Goal: Feedback & Contribution: Submit feedback/report problem

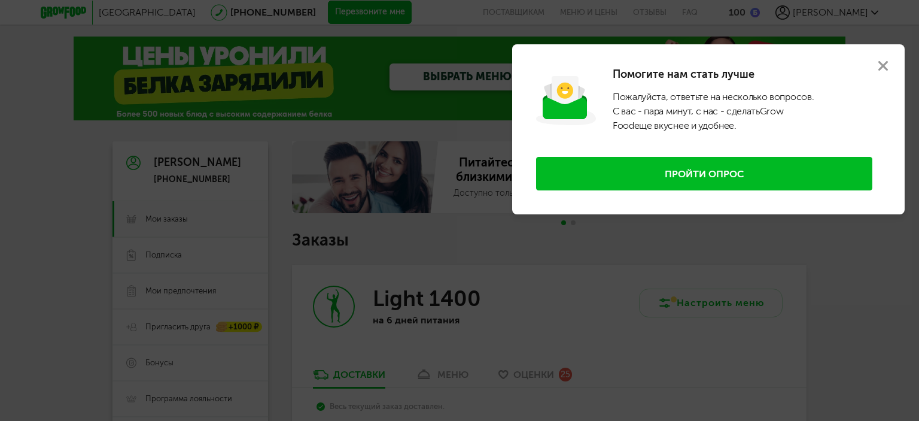
click at [688, 178] on button "Пройти опрос" at bounding box center [704, 174] width 336 height 34
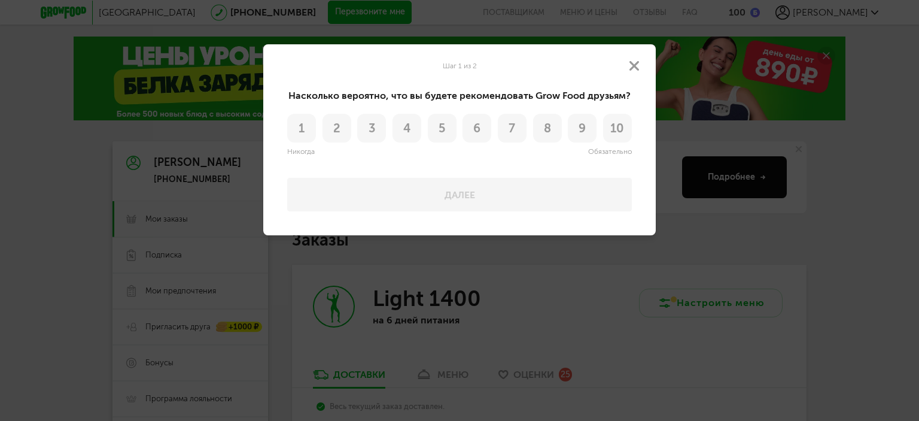
click at [575, 126] on button "9" at bounding box center [582, 128] width 29 height 29
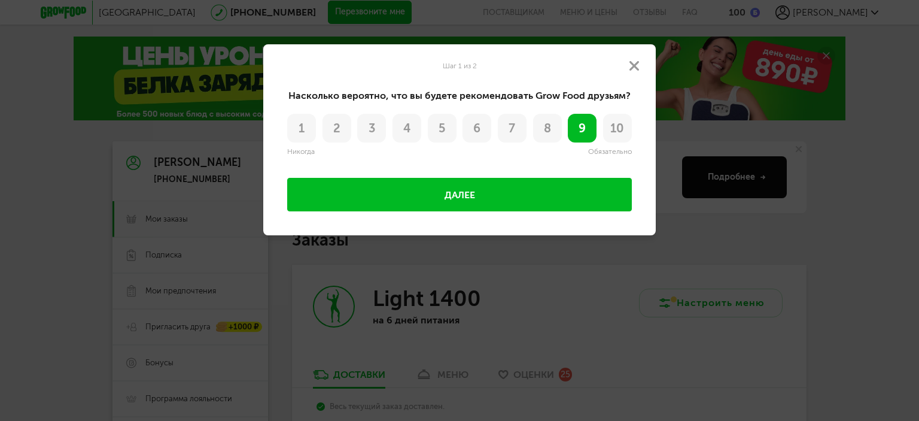
click at [469, 187] on button "Далее" at bounding box center [459, 195] width 345 height 34
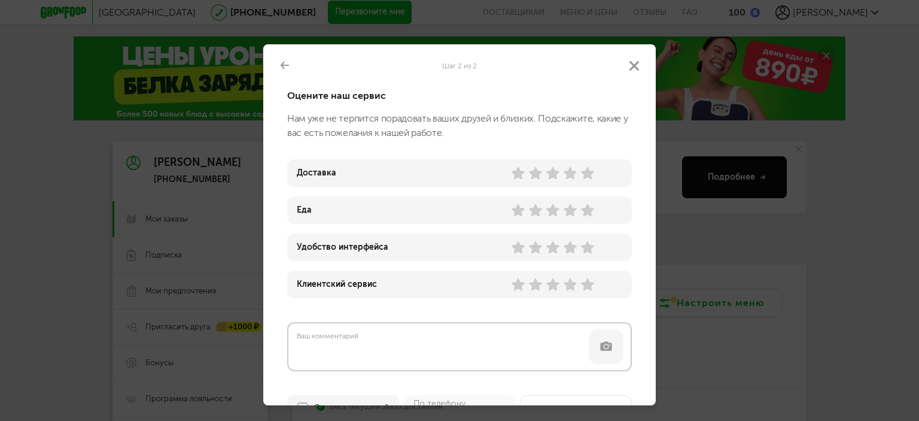
click at [553, 174] on use at bounding box center [552, 173] width 13 height 13
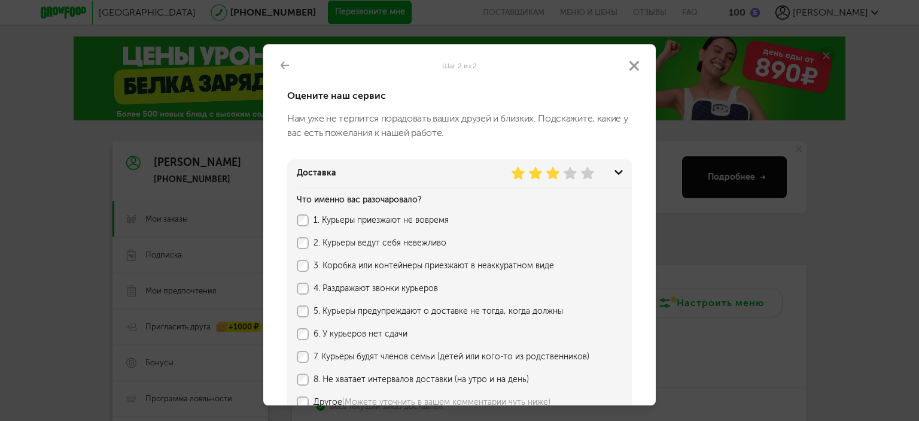
click at [573, 175] on use at bounding box center [570, 173] width 13 height 13
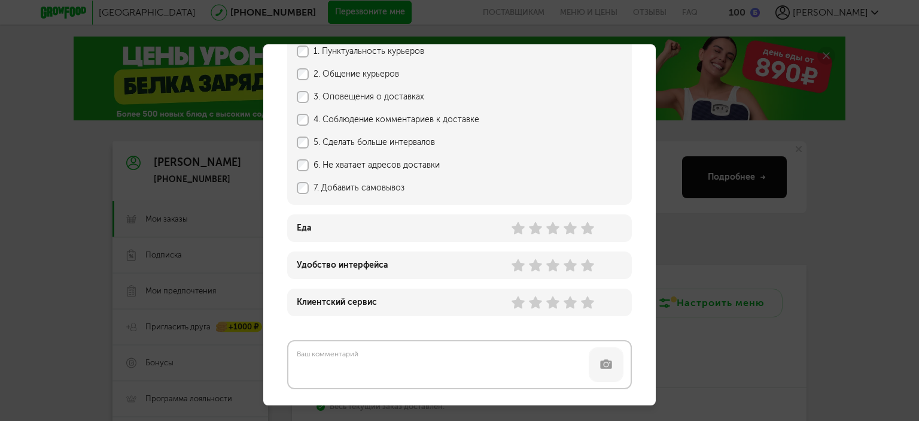
scroll to position [180, 0]
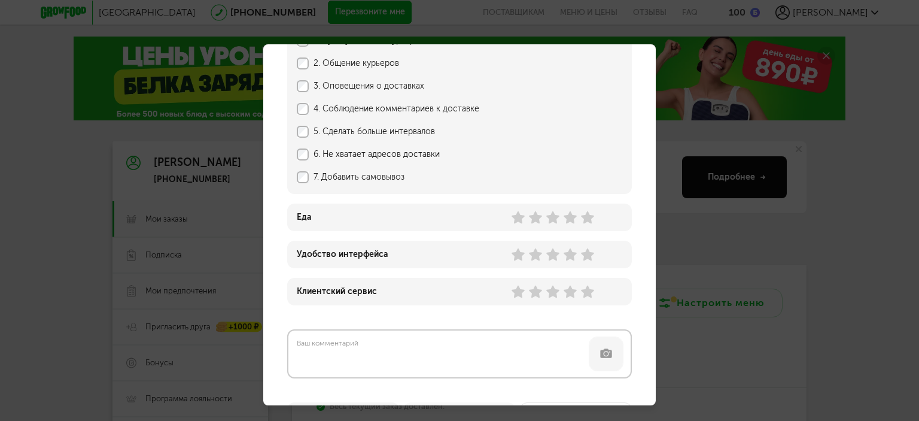
click at [312, 217] on div "Еда" at bounding box center [459, 217] width 345 height 28
click at [555, 218] on use at bounding box center [552, 217] width 13 height 13
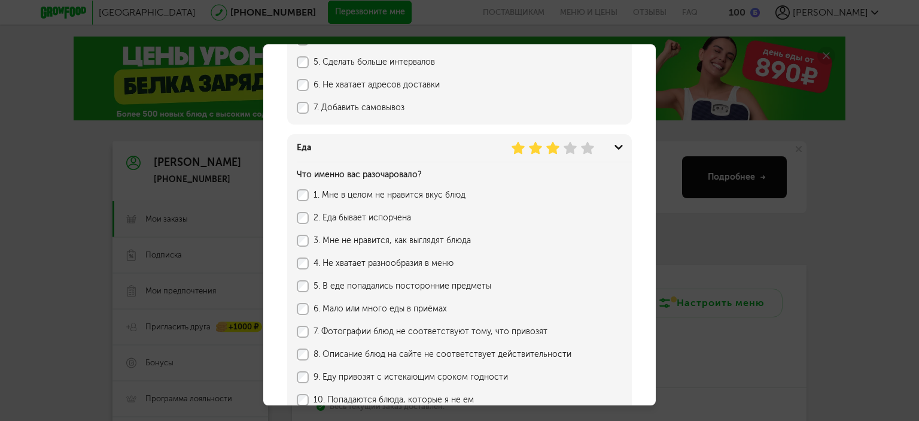
scroll to position [239, 0]
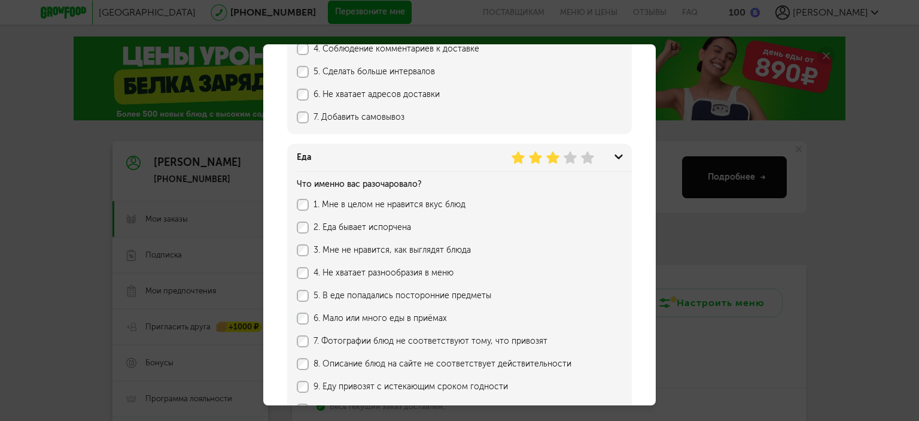
click at [565, 157] on use at bounding box center [570, 157] width 13 height 13
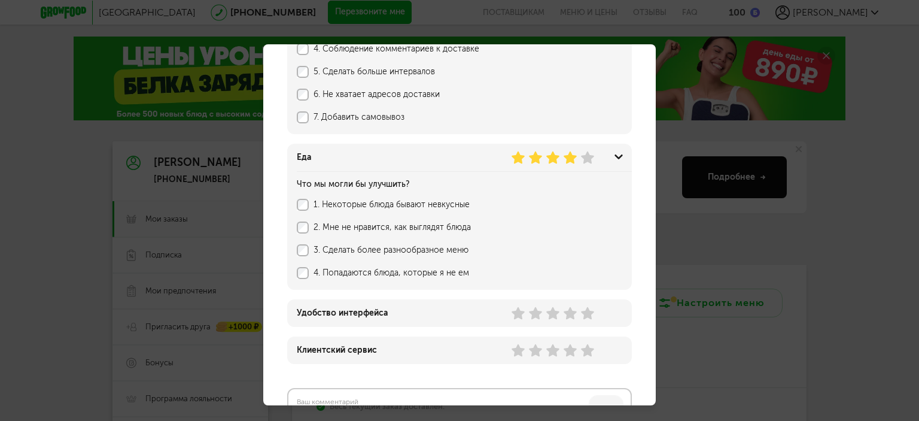
click at [309, 253] on div "3. Сделать более разнообразное меню" at bounding box center [445, 250] width 297 height 12
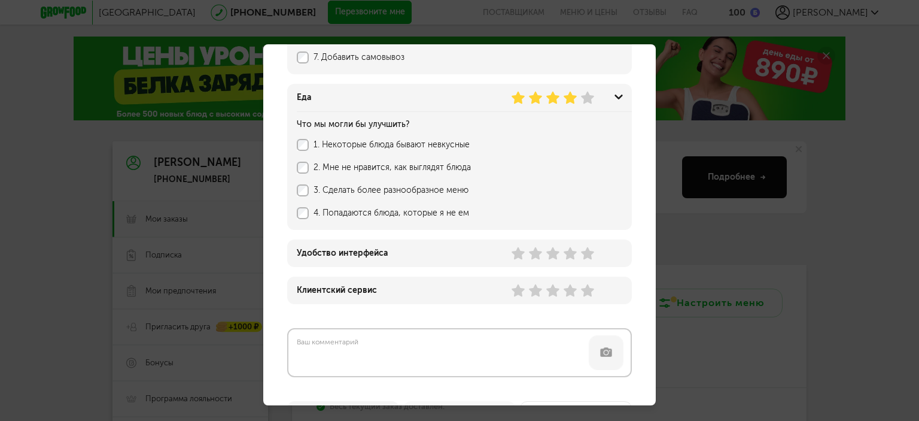
scroll to position [359, 0]
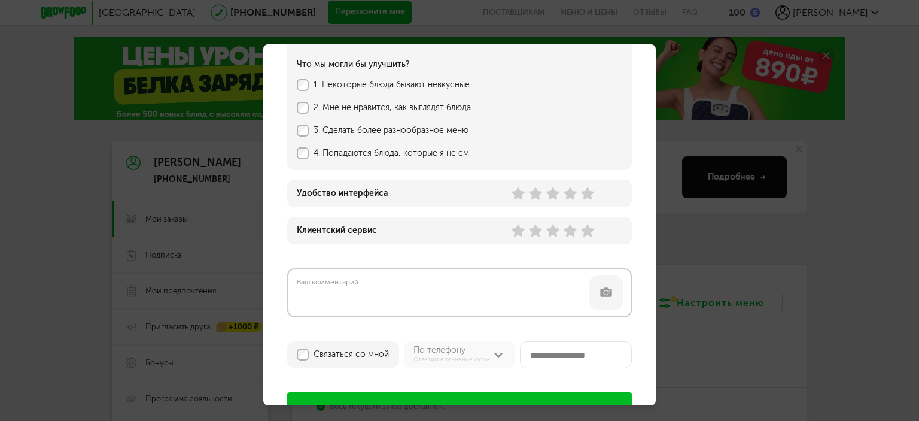
click at [586, 193] on use at bounding box center [587, 193] width 13 height 13
click at [584, 231] on use at bounding box center [587, 230] width 13 height 13
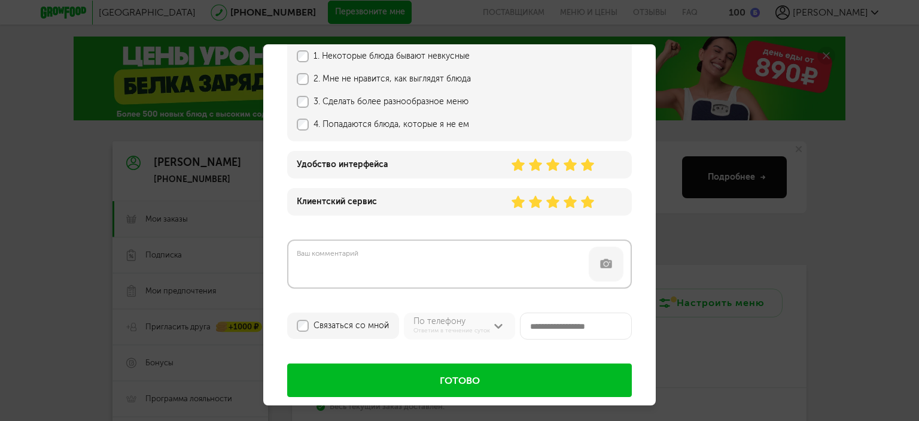
scroll to position [403, 0]
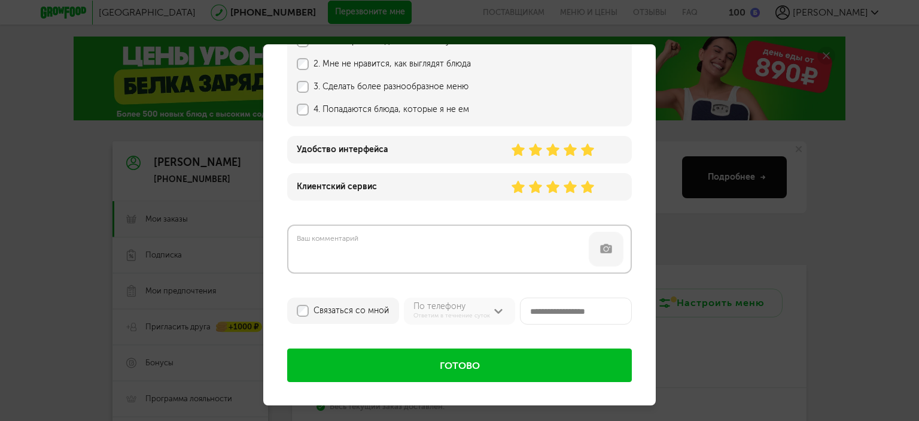
click at [487, 366] on button "Готово" at bounding box center [459, 365] width 345 height 34
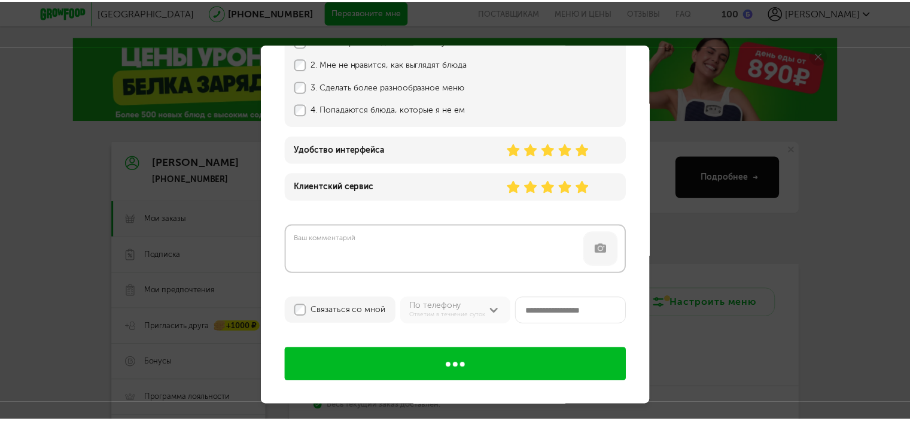
scroll to position [0, 0]
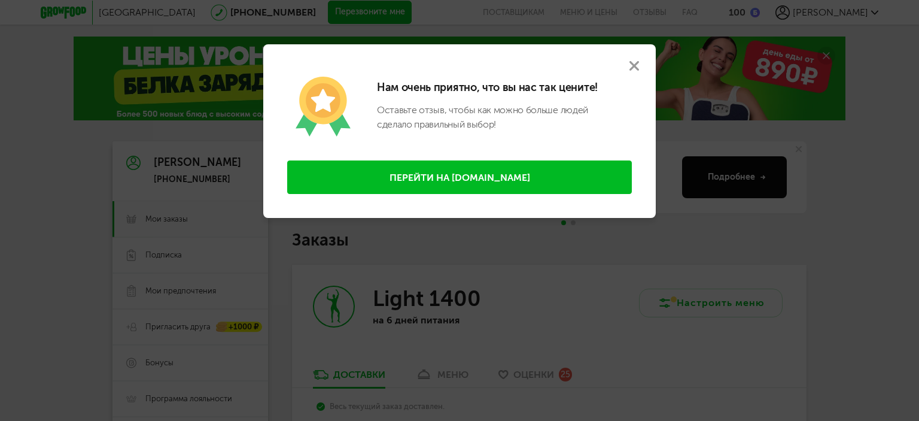
drag, startPoint x: 628, startPoint y: 72, endPoint x: 641, endPoint y: 71, distance: 13.2
click at [628, 72] on button at bounding box center [634, 65] width 43 height 43
